Goal: Find specific page/section: Find specific page/section

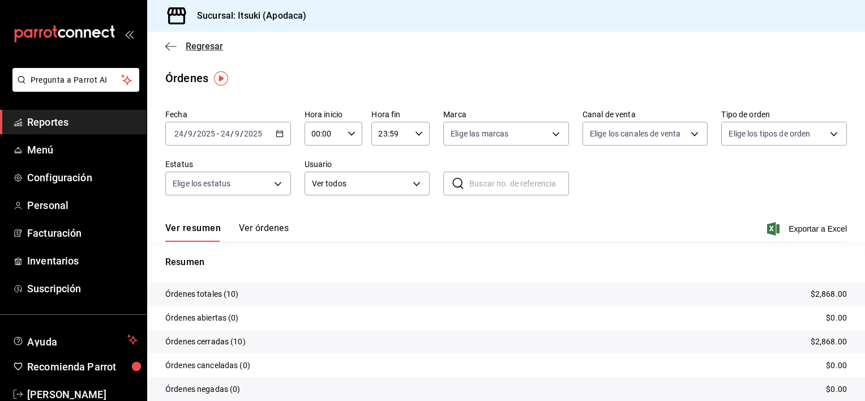
click at [204, 44] on span "Regresar" at bounding box center [204, 46] width 37 height 11
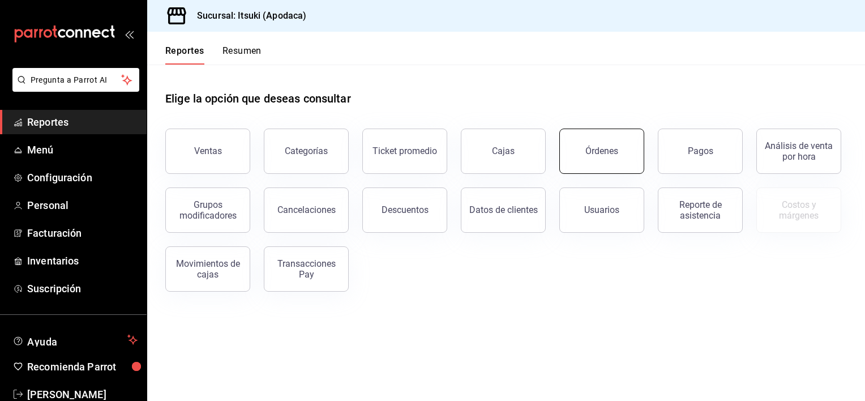
click at [607, 151] on div "Órdenes" at bounding box center [602, 151] width 33 height 11
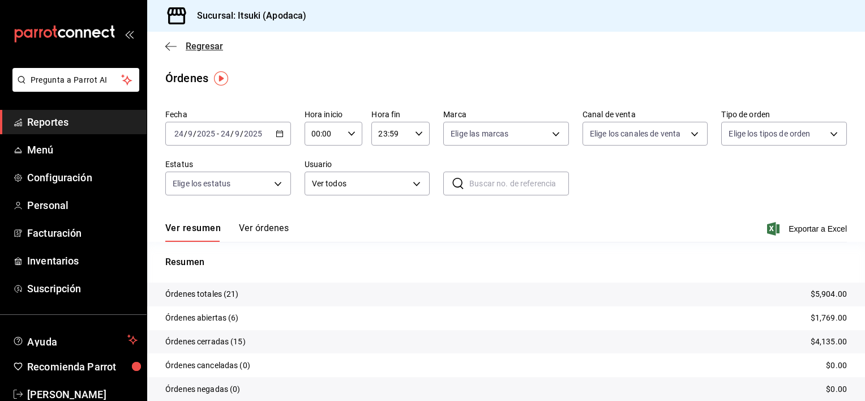
click at [201, 46] on span "Regresar" at bounding box center [204, 46] width 37 height 11
